Goal: Task Accomplishment & Management: Complete application form

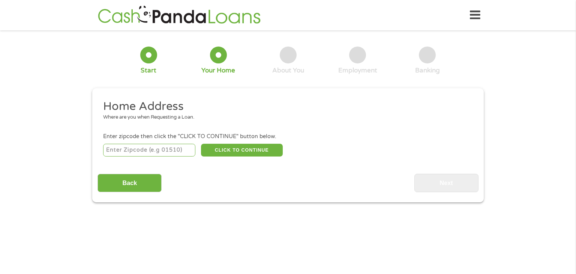
click at [144, 151] on input "number" at bounding box center [149, 150] width 93 height 13
type input "28395"
click at [245, 156] on button "CLICK TO CONTINUE" at bounding box center [242, 150] width 82 height 13
type input "28395"
type input "[PERSON_NAME]"
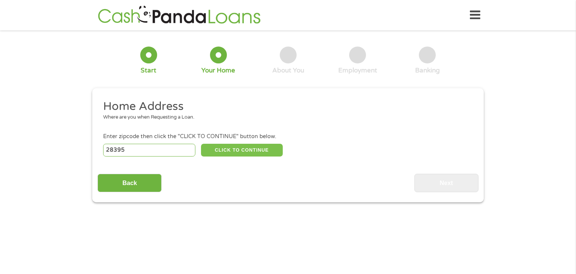
select select "[US_STATE]"
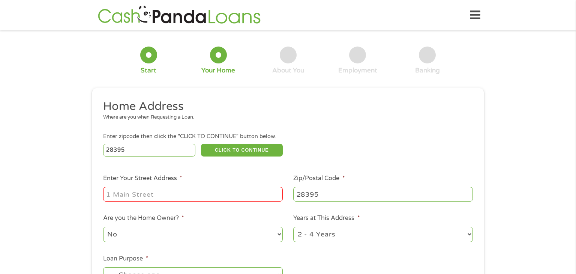
click at [161, 200] on input "Enter Your Street Address *" at bounding box center [193, 194] width 180 height 14
type input "[STREET_ADDRESS]"
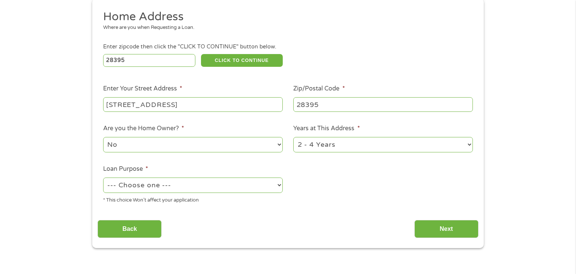
scroll to position [102, 0]
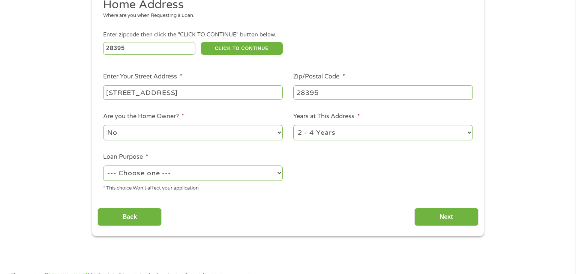
click at [338, 133] on select "1 Year or less 1 - 2 Years 2 - 4 Years Over 4 Years" at bounding box center [383, 132] width 180 height 15
select select "60months"
click at [293, 126] on select "1 Year or less 1 - 2 Years 2 - 4 Years Over 4 Years" at bounding box center [383, 132] width 180 height 15
click at [143, 173] on select "--- Choose one --- Pay Bills Debt Consolidation Home Improvement Major Purchase…" at bounding box center [193, 172] width 180 height 15
select select "shorttermcash"
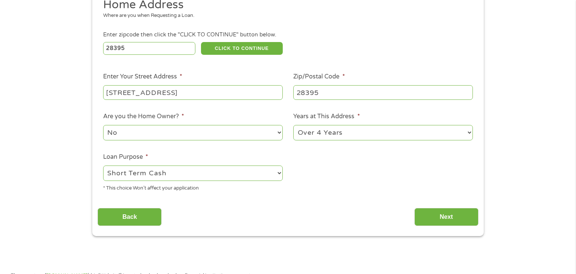
click at [103, 166] on select "--- Choose one --- Pay Bills Debt Consolidation Home Improvement Major Purchase…" at bounding box center [193, 172] width 180 height 15
click at [421, 220] on input "Next" at bounding box center [447, 217] width 64 height 18
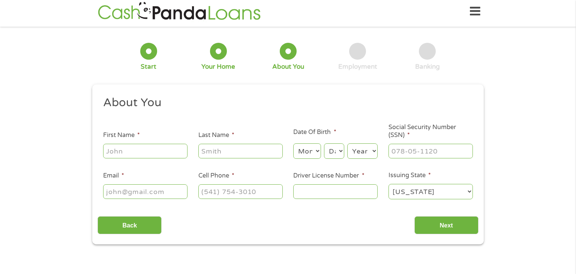
scroll to position [0, 0]
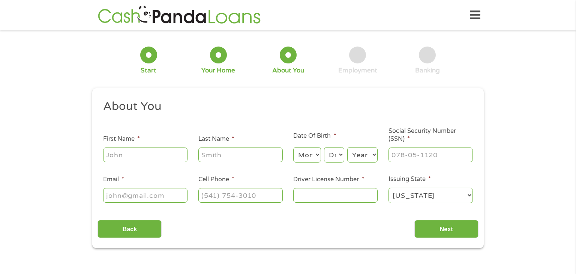
click at [128, 158] on input "First Name *" at bounding box center [145, 154] width 84 height 14
type input "[PERSON_NAME]"
click at [307, 158] on select "Month 1 2 3 4 5 6 7 8 9 10 11 12" at bounding box center [306, 154] width 27 height 15
select select "2"
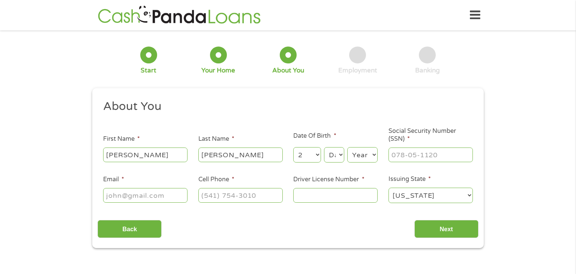
click at [293, 147] on select "Month 1 2 3 4 5 6 7 8 9 10 11 12" at bounding box center [306, 154] width 27 height 15
click at [333, 154] on select "Day 1 2 3 4 5 6 7 8 9 10 11 12 13 14 15 16 17 18 19 20 21 22 23 24 25 26 27 28 …" at bounding box center [334, 154] width 20 height 15
select select "7"
click at [324, 147] on select "Day 1 2 3 4 5 6 7 8 9 10 11 12 13 14 15 16 17 18 19 20 21 22 23 24 25 26 27 28 …" at bounding box center [334, 154] width 20 height 15
click at [361, 157] on select "Year [DATE] 2006 2005 2004 2003 2002 2001 2000 1999 1998 1997 1996 1995 1994 19…" at bounding box center [362, 154] width 30 height 15
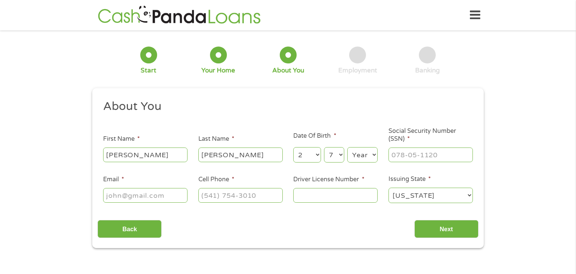
select select "1982"
click at [347, 147] on select "Year [DATE] 2006 2005 2004 2003 2002 2001 2000 1999 1998 1997 1996 1995 1994 19…" at bounding box center [362, 154] width 30 height 15
click at [408, 161] on input "___-__-____" at bounding box center [431, 154] width 84 height 14
type input "589-52-7529"
click at [120, 191] on input "Email *" at bounding box center [145, 195] width 84 height 14
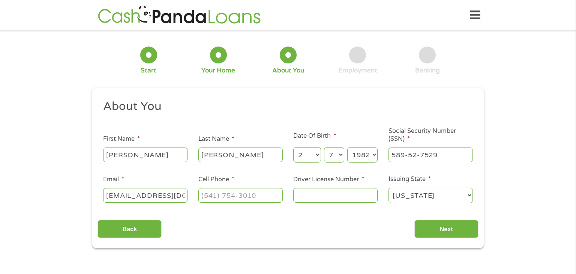
type input "[EMAIL_ADDRESS][DOMAIN_NAME]"
type input "[PHONE_NUMBER]"
click at [303, 197] on input "Driver License Number *" at bounding box center [335, 195] width 84 height 14
type input "23828316"
click at [435, 234] on input "Next" at bounding box center [447, 229] width 64 height 18
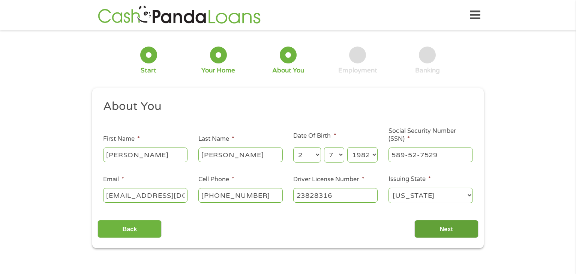
scroll to position [3, 3]
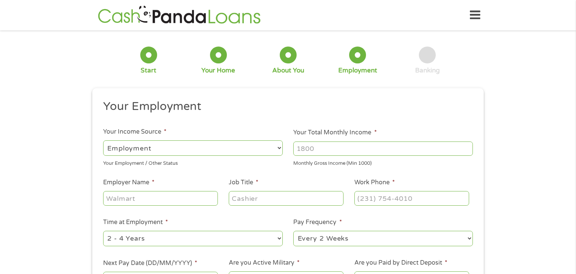
click at [150, 147] on select "--- Choose one --- Employment [DEMOGRAPHIC_DATA] Benefits" at bounding box center [193, 147] width 180 height 15
click at [103, 140] on select "--- Choose one --- Employment [DEMOGRAPHIC_DATA] Benefits" at bounding box center [193, 147] width 180 height 15
click at [335, 149] on input "Your Total Monthly Income *" at bounding box center [383, 148] width 180 height 14
type input "5500"
click at [155, 192] on input "Employer Name *" at bounding box center [160, 198] width 115 height 14
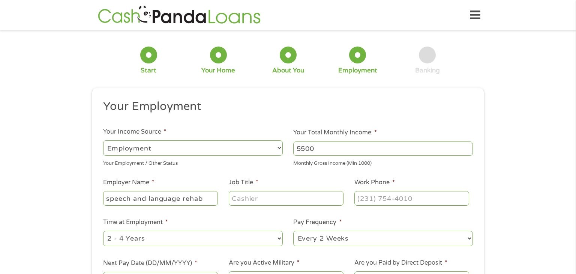
type input "speech and language rehab"
type input "y"
type input "[MEDICAL_DATA]"
type input "[PHONE_NUMBER]"
click at [129, 241] on select "--- Choose one --- 1 Year or less 1 - 2 Years 2 - 4 Years Over 4 Years" at bounding box center [193, 238] width 180 height 15
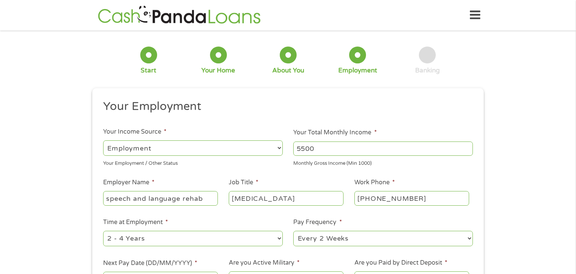
select select "60months"
click at [103, 231] on select "--- Choose one --- 1 Year or less 1 - 2 Years 2 - 4 Years Over 4 Years" at bounding box center [193, 238] width 180 height 15
click at [325, 242] on select "--- Choose one --- Every 2 Weeks Every Week Monthly Semi-Monthly" at bounding box center [383, 238] width 180 height 15
select select "monthly"
click at [293, 231] on select "--- Choose one --- Every 2 Weeks Every Week Monthly Semi-Monthly" at bounding box center [383, 238] width 180 height 15
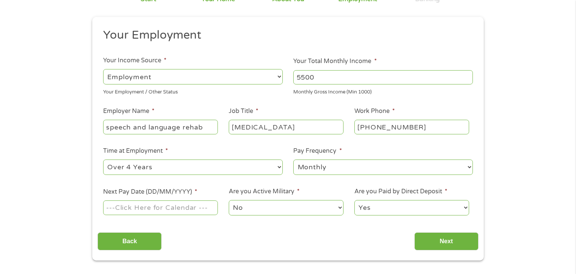
scroll to position [119, 0]
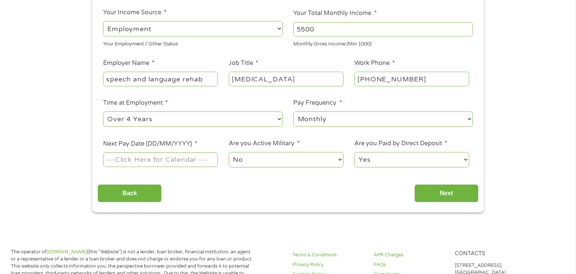
click at [142, 163] on input "Next Pay Date (DD/MM/YYYY) *" at bounding box center [160, 159] width 115 height 14
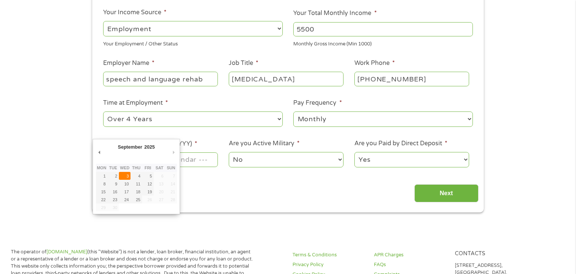
type input "[DATE]"
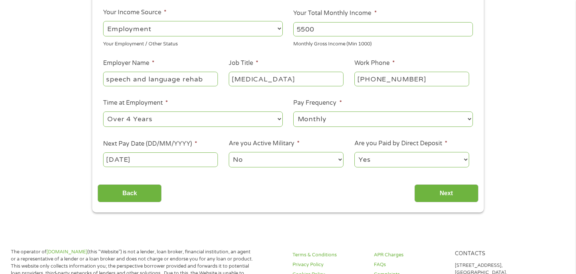
click at [148, 162] on input "[DATE]" at bounding box center [160, 159] width 115 height 14
click at [444, 195] on input "Next" at bounding box center [447, 193] width 64 height 18
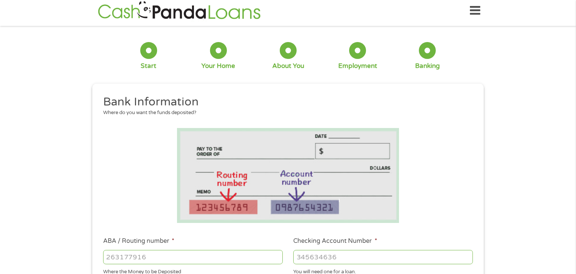
scroll to position [0, 0]
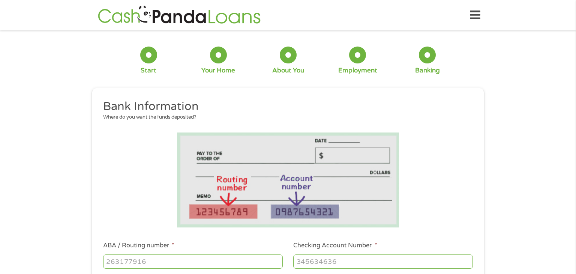
click at [444, 195] on li at bounding box center [288, 179] width 381 height 95
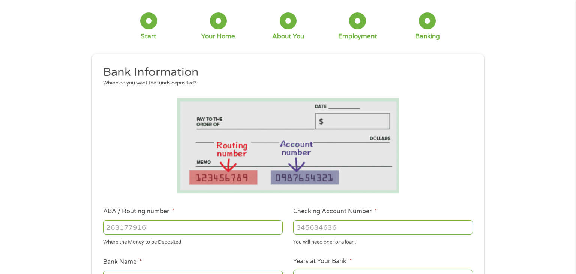
scroll to position [55, 0]
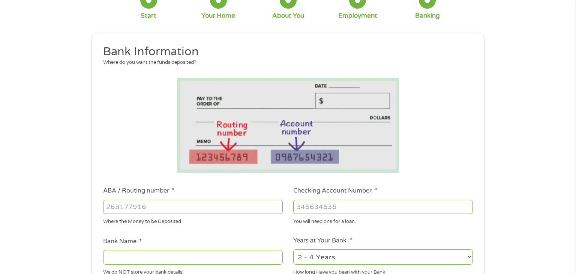
click at [179, 206] on input "ABA / Routing number *" at bounding box center [193, 207] width 180 height 14
type input "053101121"
type input "BRANCH BANKING TRUST COMPANY"
type input "053101121"
click at [318, 206] on input "Checking Account Number *" at bounding box center [383, 207] width 180 height 14
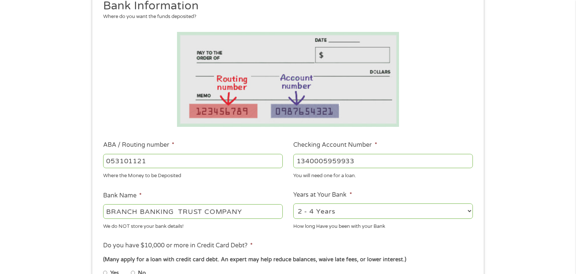
scroll to position [128, 0]
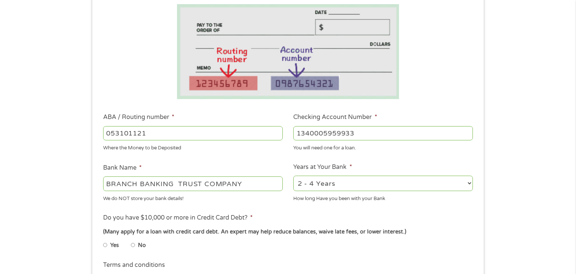
type input "1340005959933"
click at [322, 187] on select "2 - 4 Years 6 - 12 Months 1 - 2 Years Over 4 Years" at bounding box center [383, 183] width 180 height 15
select select "60months"
click at [293, 176] on select "2 - 4 Years 6 - 12 Months 1 - 2 Years Over 4 Years" at bounding box center [383, 183] width 180 height 15
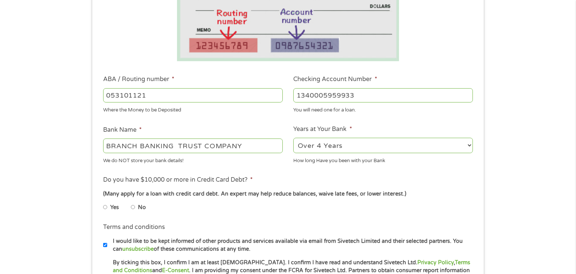
scroll to position [167, 0]
click at [132, 208] on input "No" at bounding box center [133, 207] width 5 height 12
radio input "true"
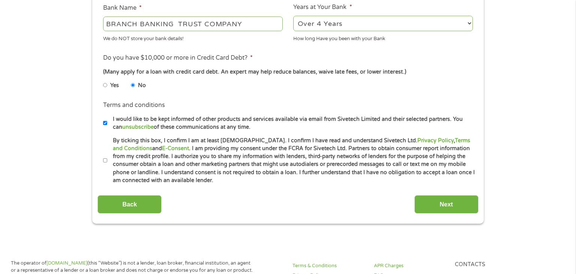
scroll to position [293, 0]
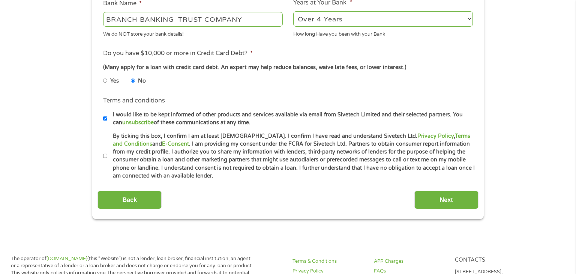
click at [104, 156] on input "By ticking this box, I confirm I am at least [DEMOGRAPHIC_DATA]. I confirm I ha…" at bounding box center [105, 156] width 5 height 12
checkbox input "true"
click at [428, 201] on input "Next" at bounding box center [447, 200] width 64 height 18
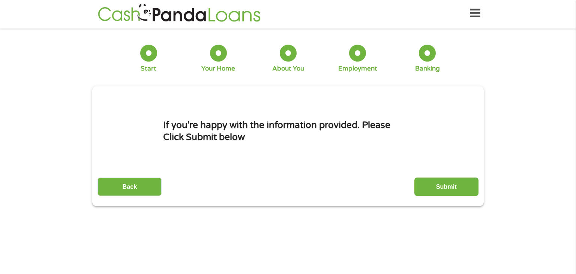
scroll to position [0, 0]
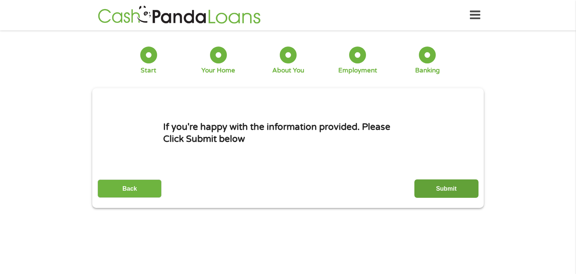
click at [432, 191] on input "Submit" at bounding box center [447, 188] width 64 height 18
